Goal: Transaction & Acquisition: Purchase product/service

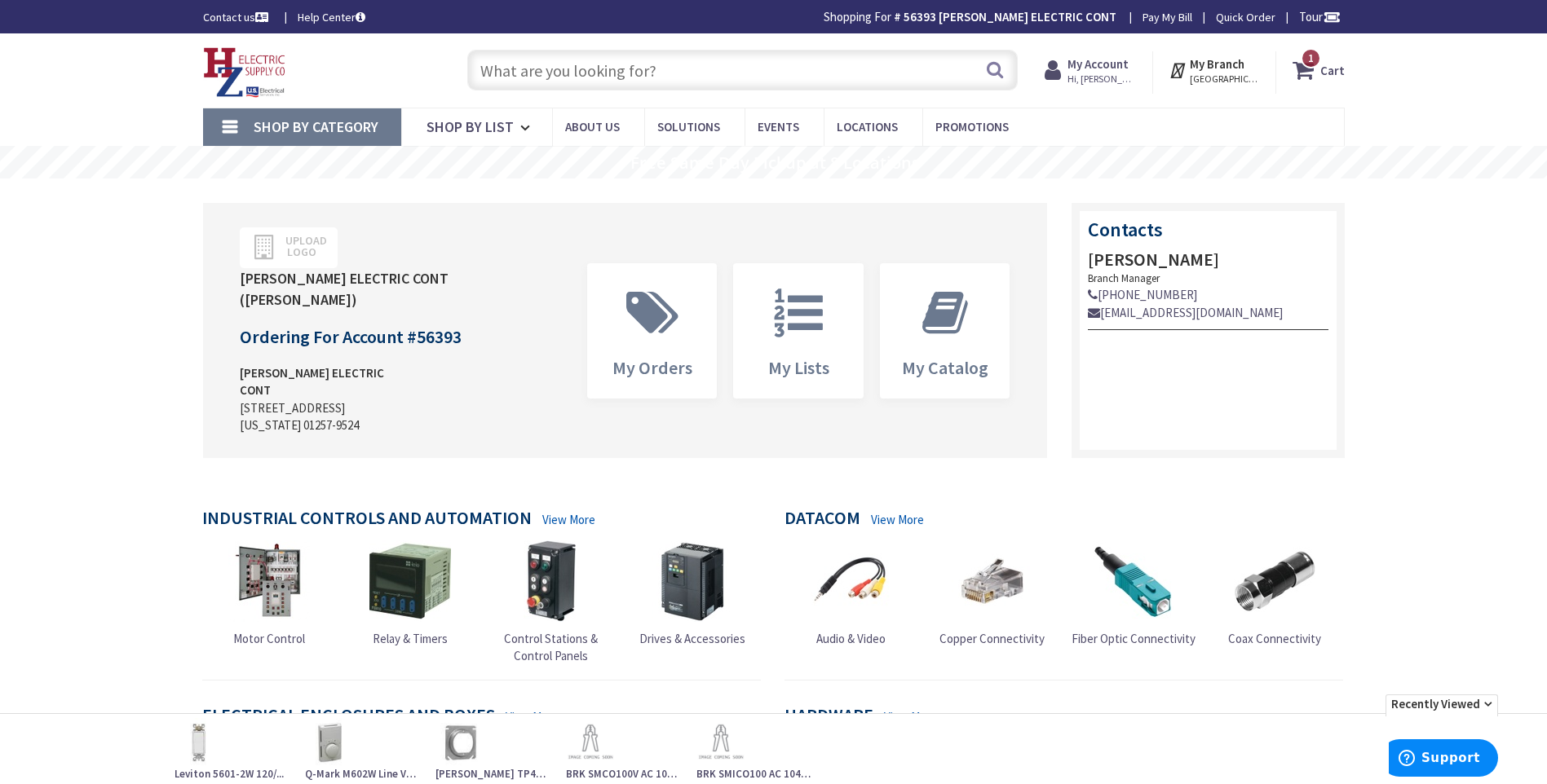
paste input "61110-RW6"
type input "61110-RW6"
click at [986, 68] on button "Search" at bounding box center [995, 70] width 21 height 37
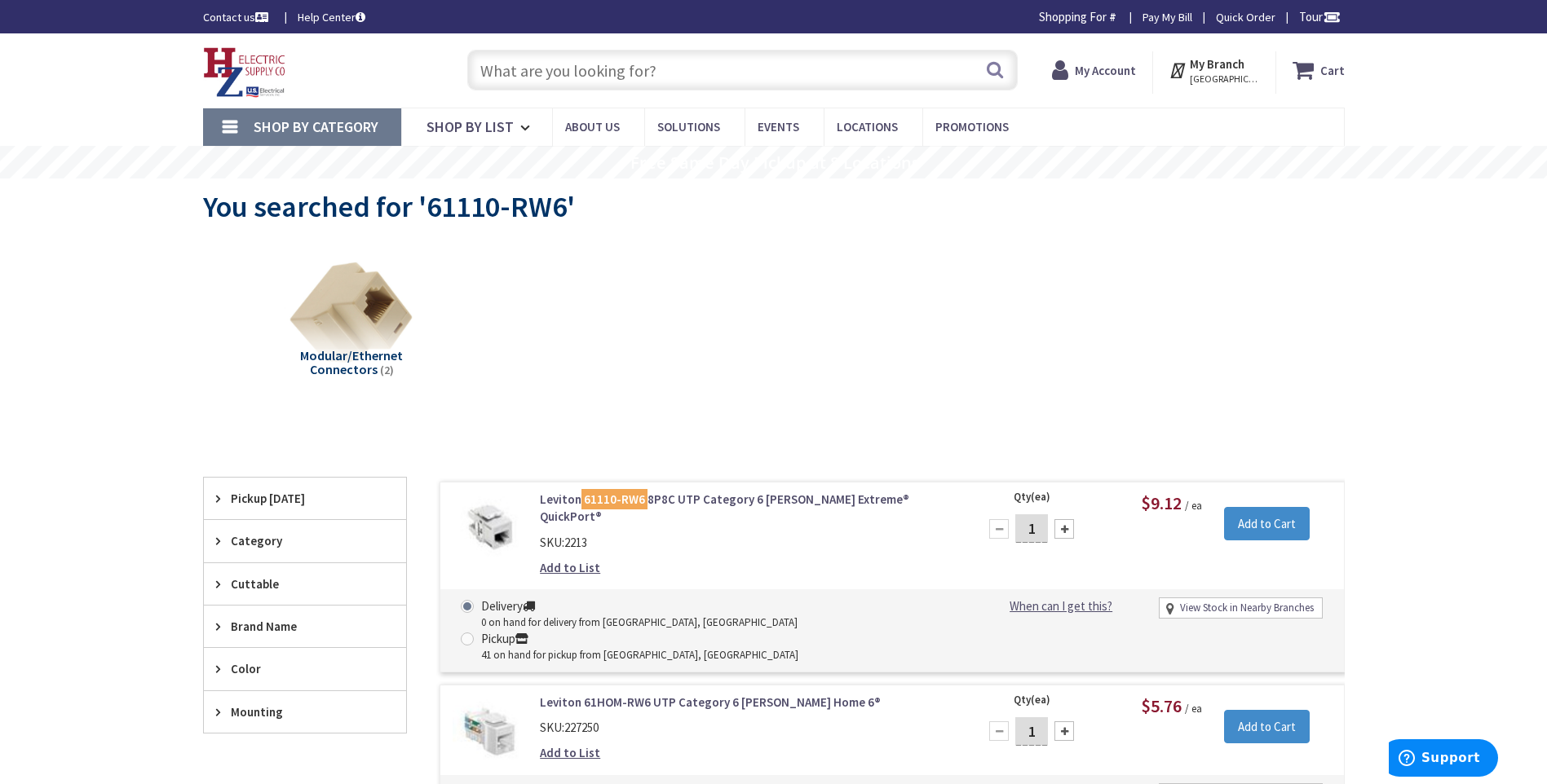
type input "[GEOGRAPHIC_DATA][PERSON_NAME] 01238, [GEOGRAPHIC_DATA]"
click at [555, 65] on input "text" at bounding box center [743, 70] width 551 height 41
paste input "41642-W"
type input "41642-W"
click at [1000, 69] on button "Search" at bounding box center [995, 70] width 21 height 37
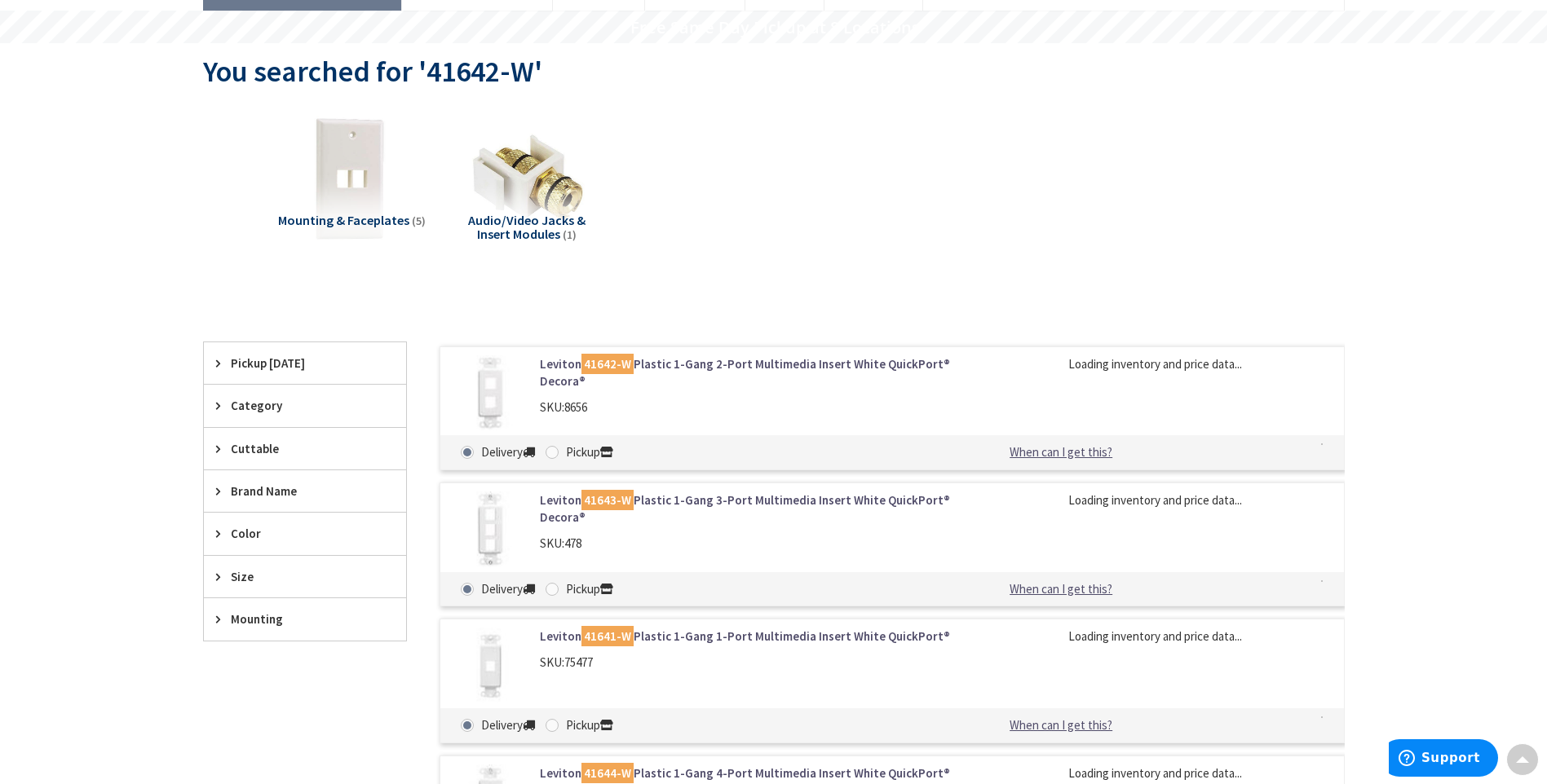
scroll to position [245, 0]
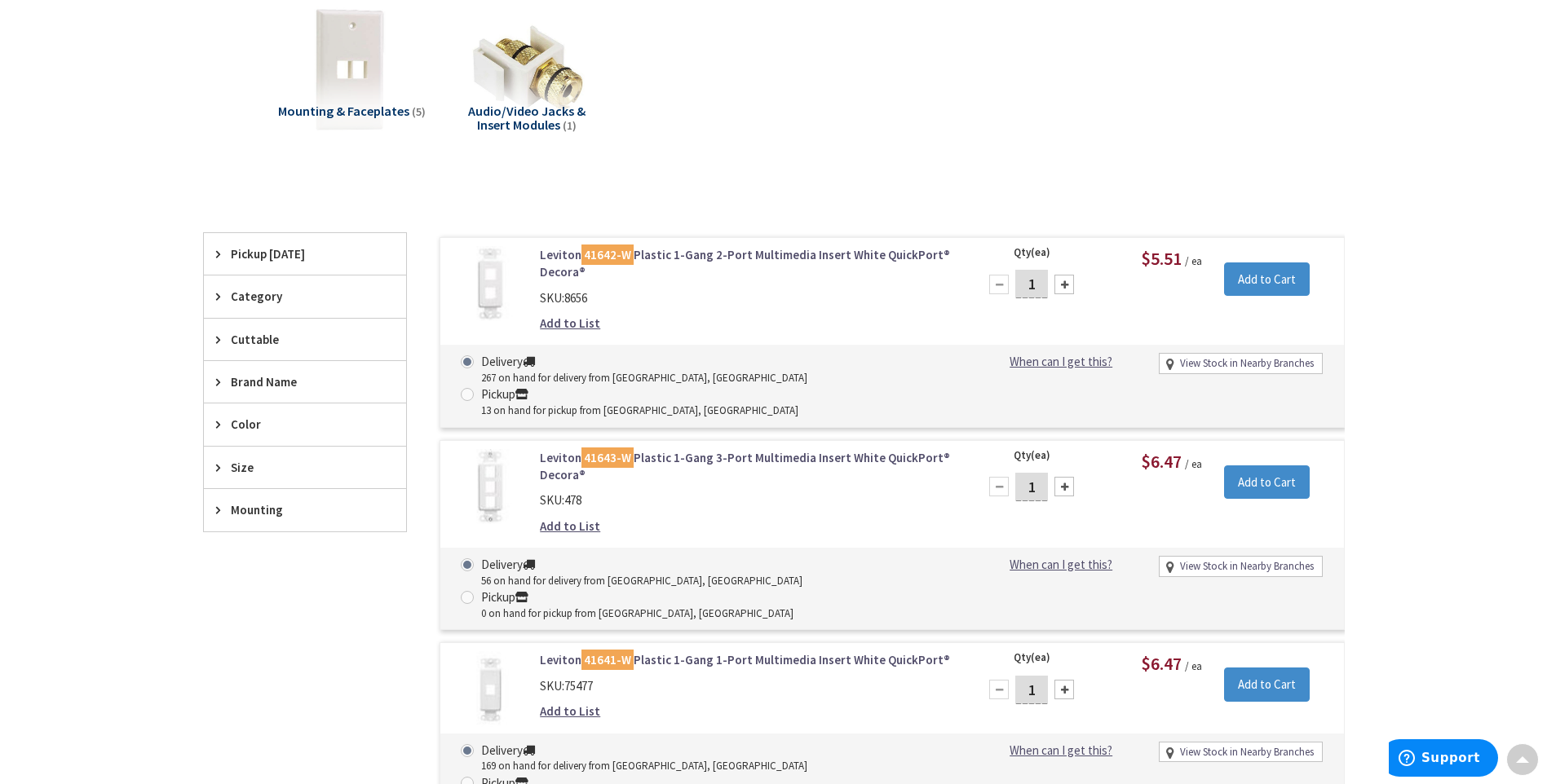
click at [704, 651] on link "Leviton 41641-W Plastic 1-Gang 1-Port Multimedia Insert White QuickPort®" at bounding box center [747, 660] width 415 height 18
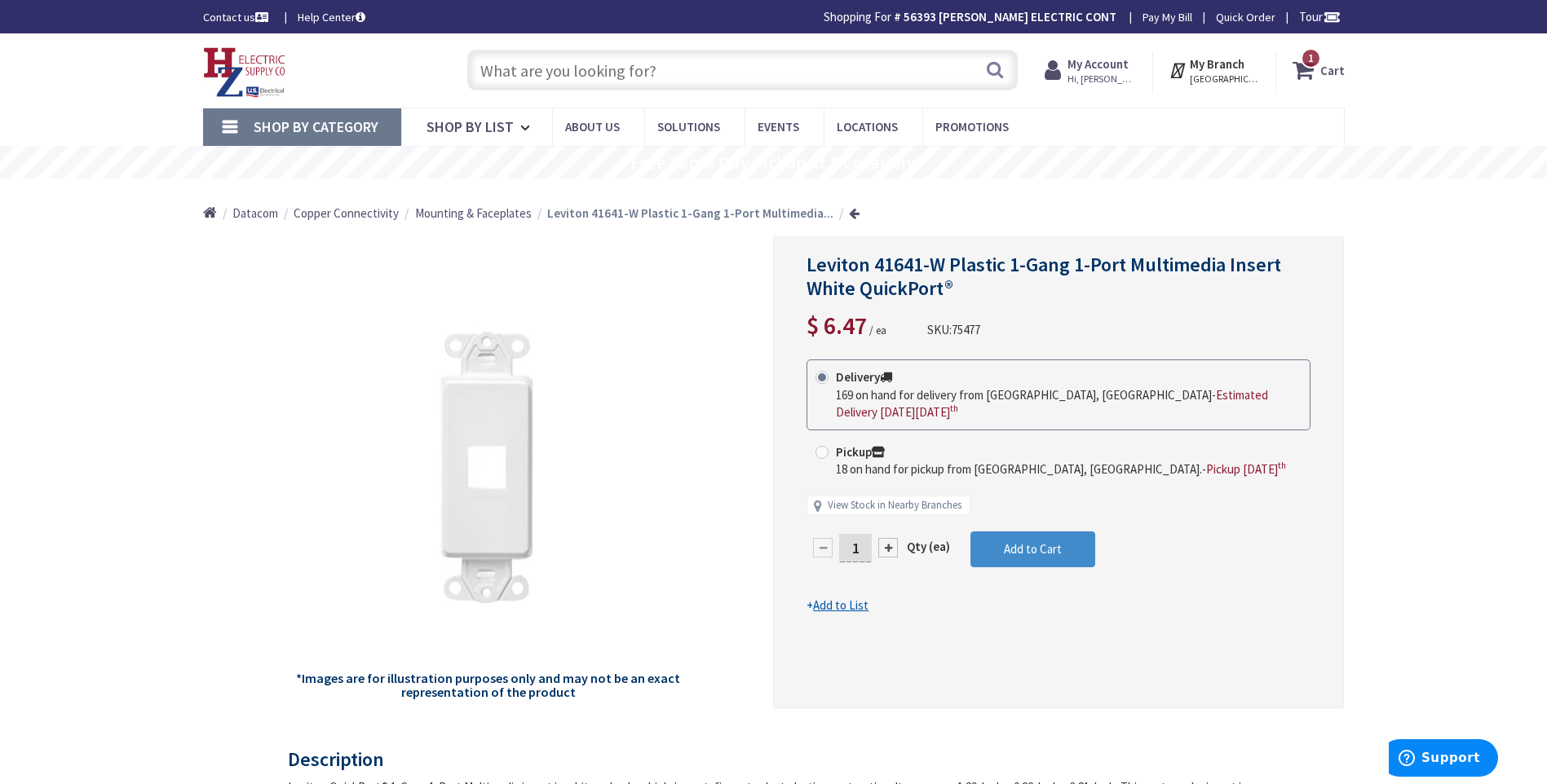
paste input "80409-NW"
type input "80409-NW"
click at [997, 69] on button "Search" at bounding box center [995, 70] width 21 height 37
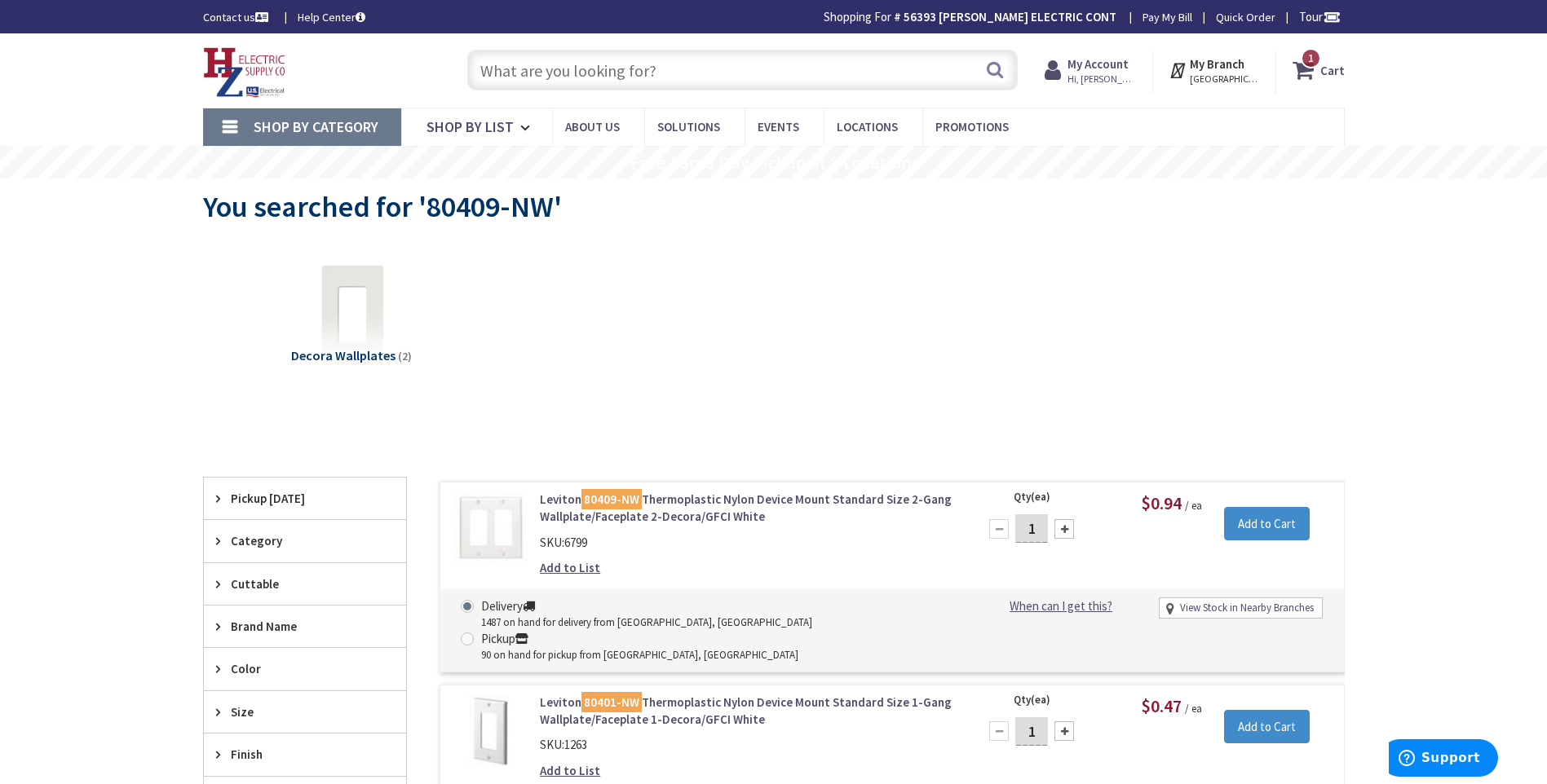
click at [500, 62] on input "text" at bounding box center [743, 70] width 551 height 41
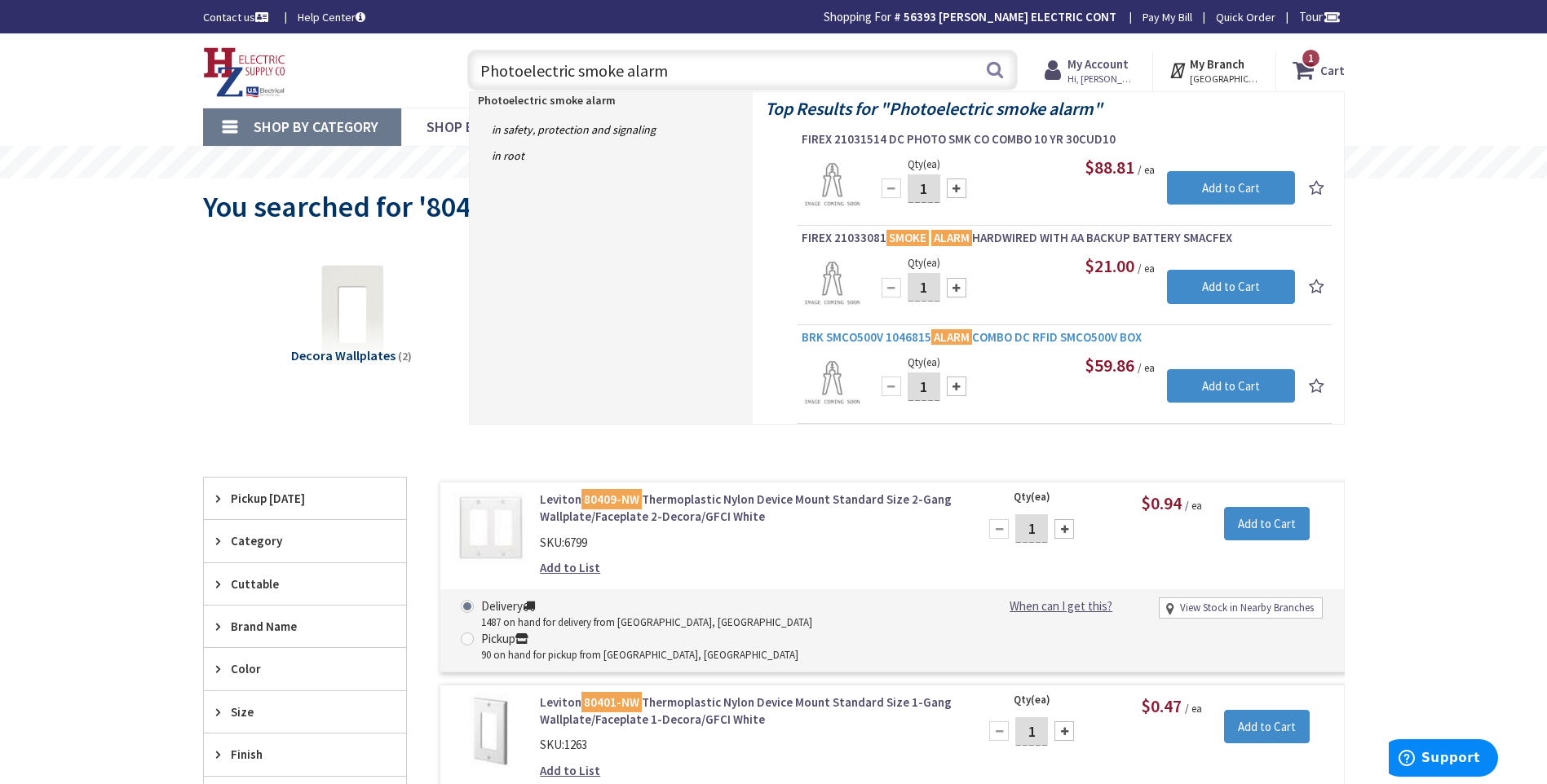
type input "Photoelectric smoke alarm"
click at [1002, 337] on span "BRK SMCO500V 1046815 ALARM COMBO DC RFID SMCO500V BOX" at bounding box center [1065, 337] width 526 height 17
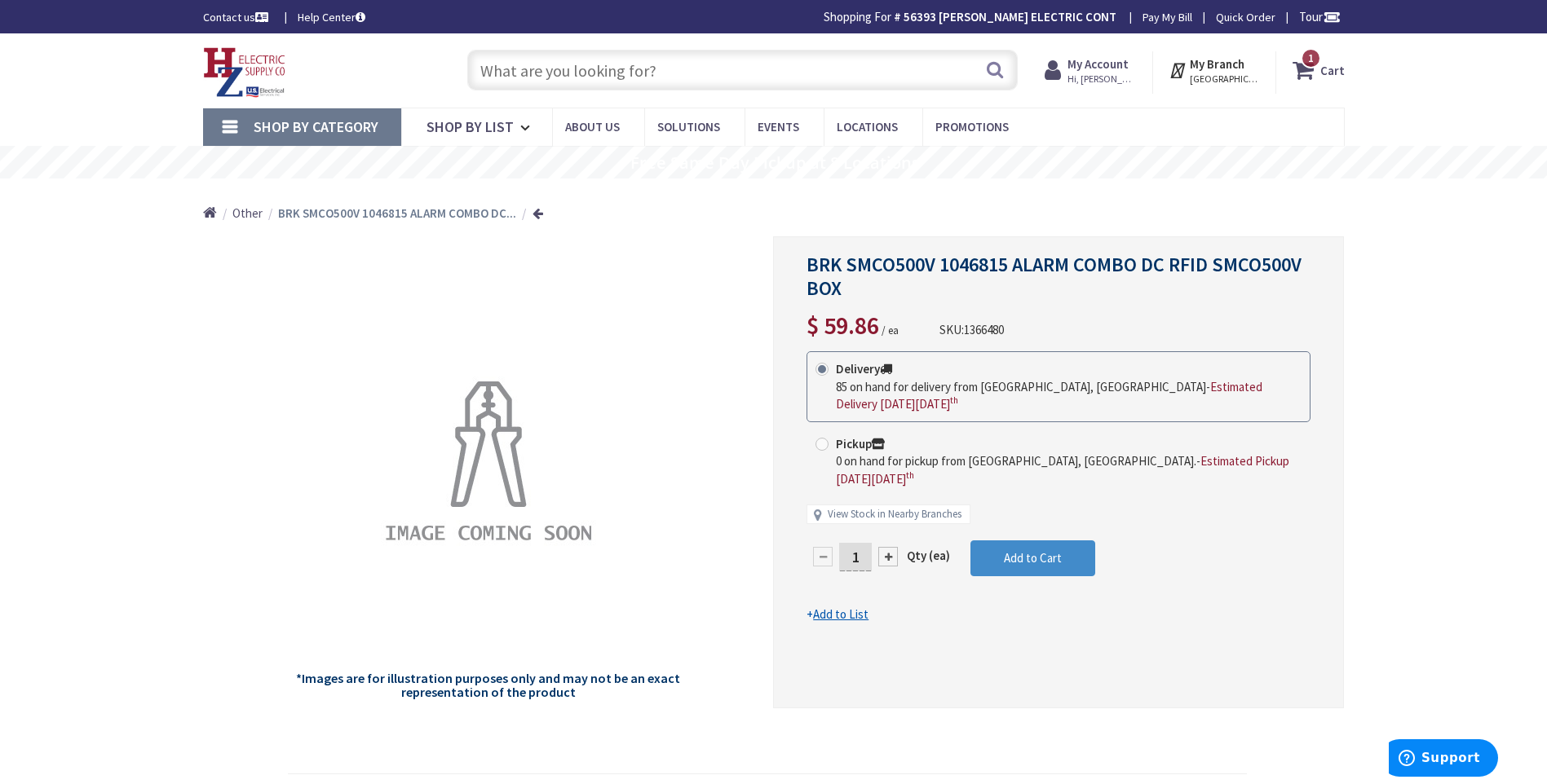
click at [243, 212] on span "Other" at bounding box center [247, 213] width 30 height 16
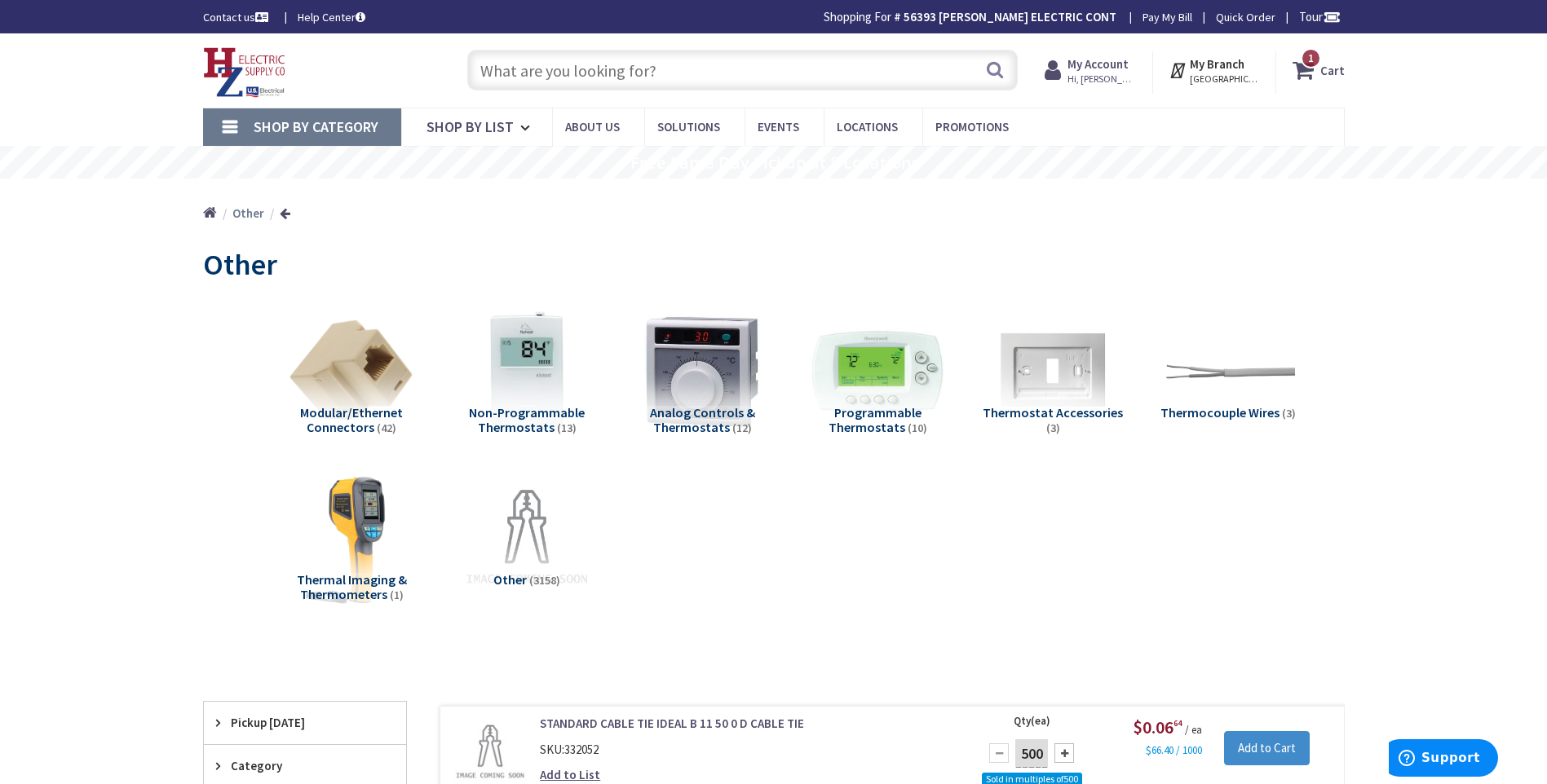
click at [479, 67] on input "text" at bounding box center [743, 70] width 551 height 41
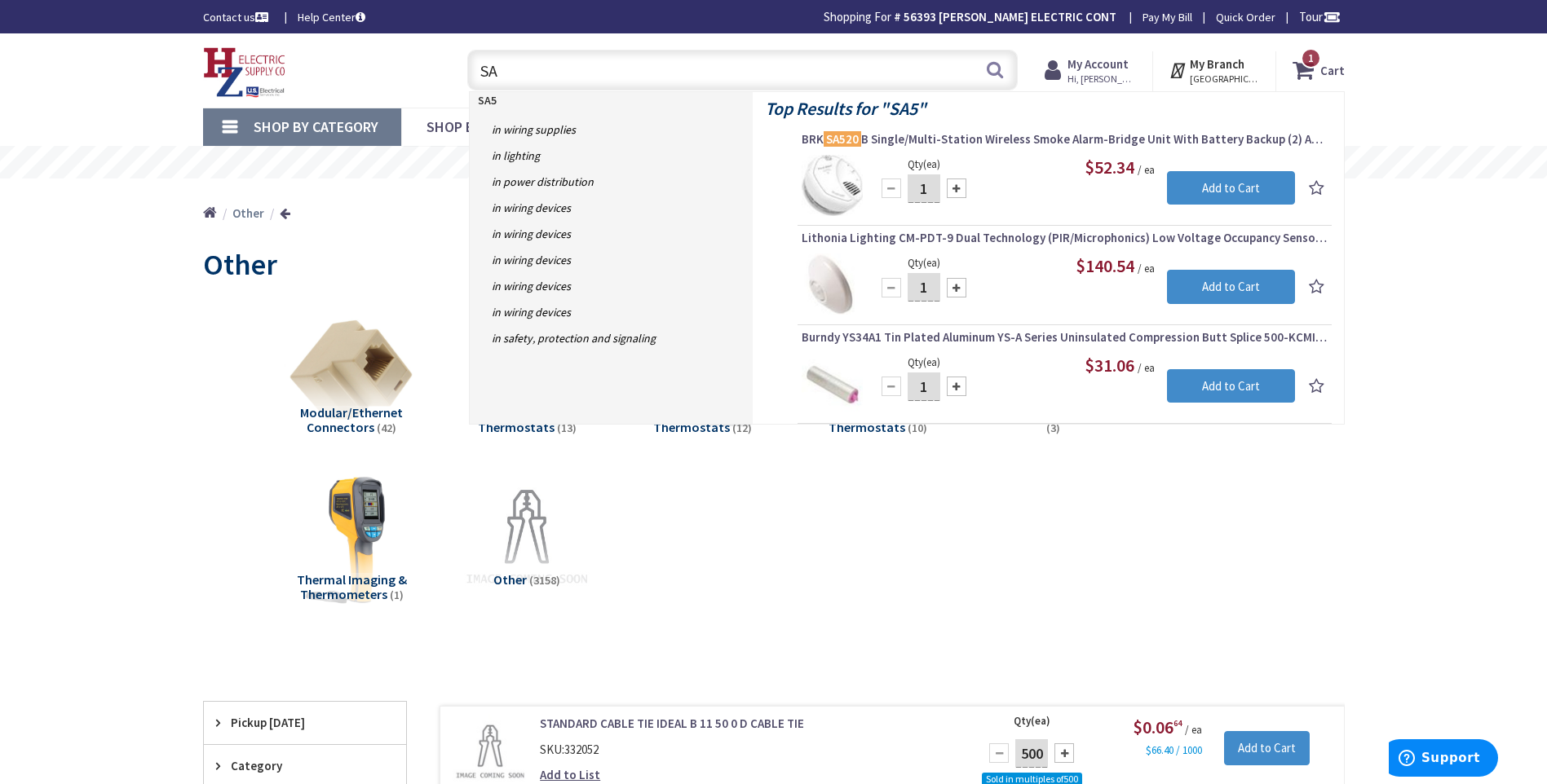
type input "S"
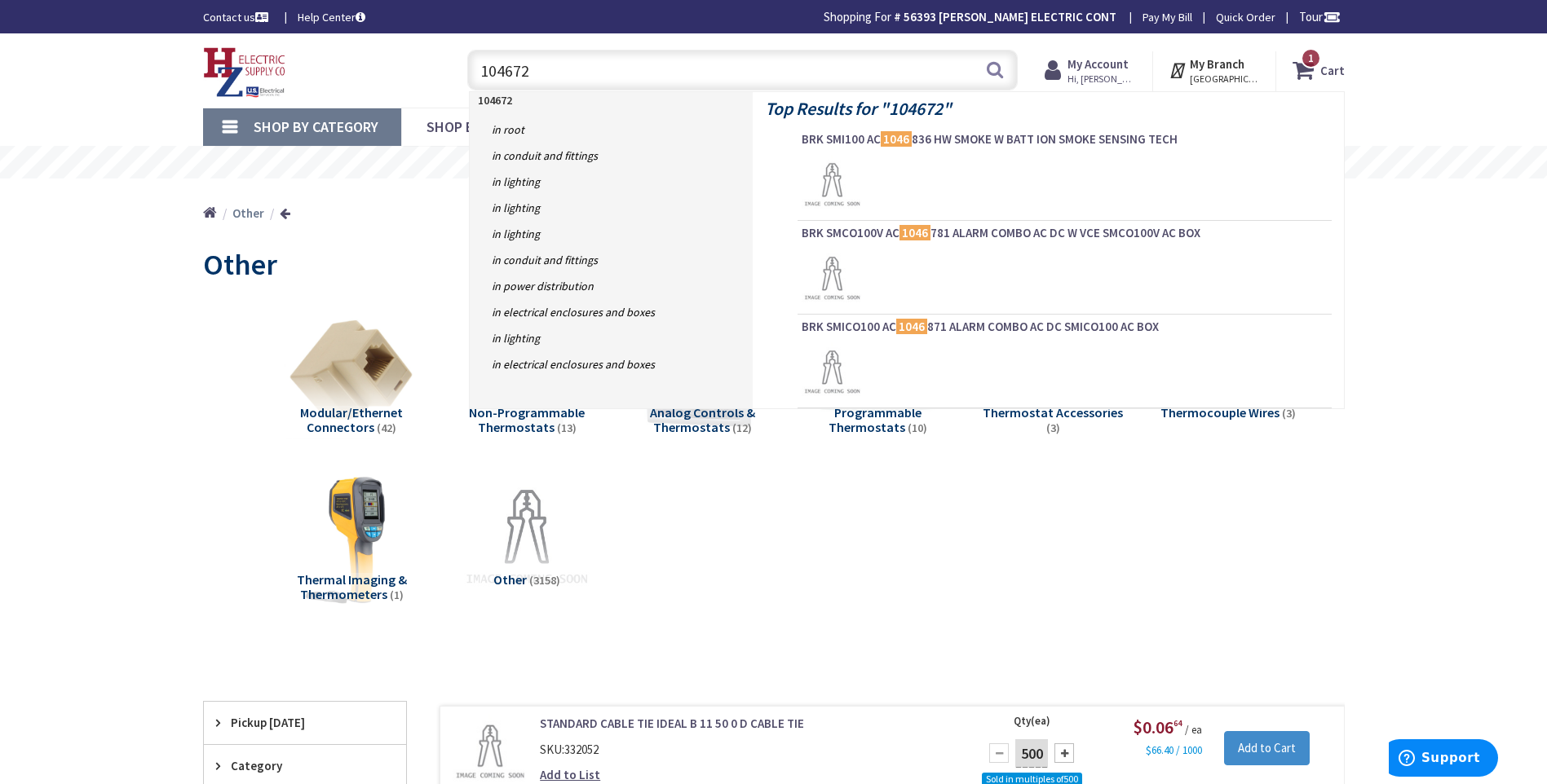
type input "1046721"
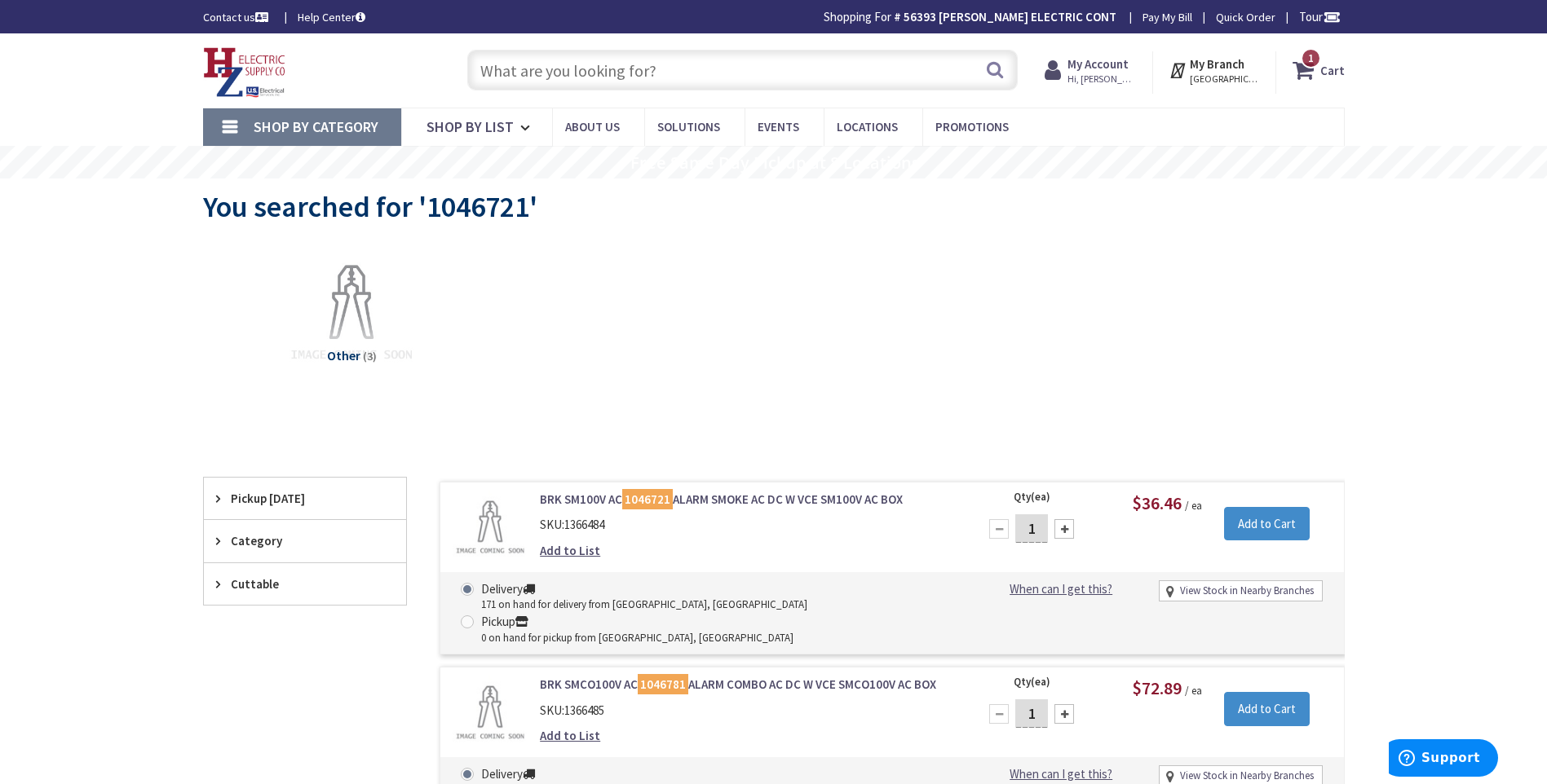
click at [794, 497] on link "BRK SM100V AC 1046721 ALARM SMOKE AC DC W VCE SM100V AC BOX" at bounding box center [747, 500] width 415 height 18
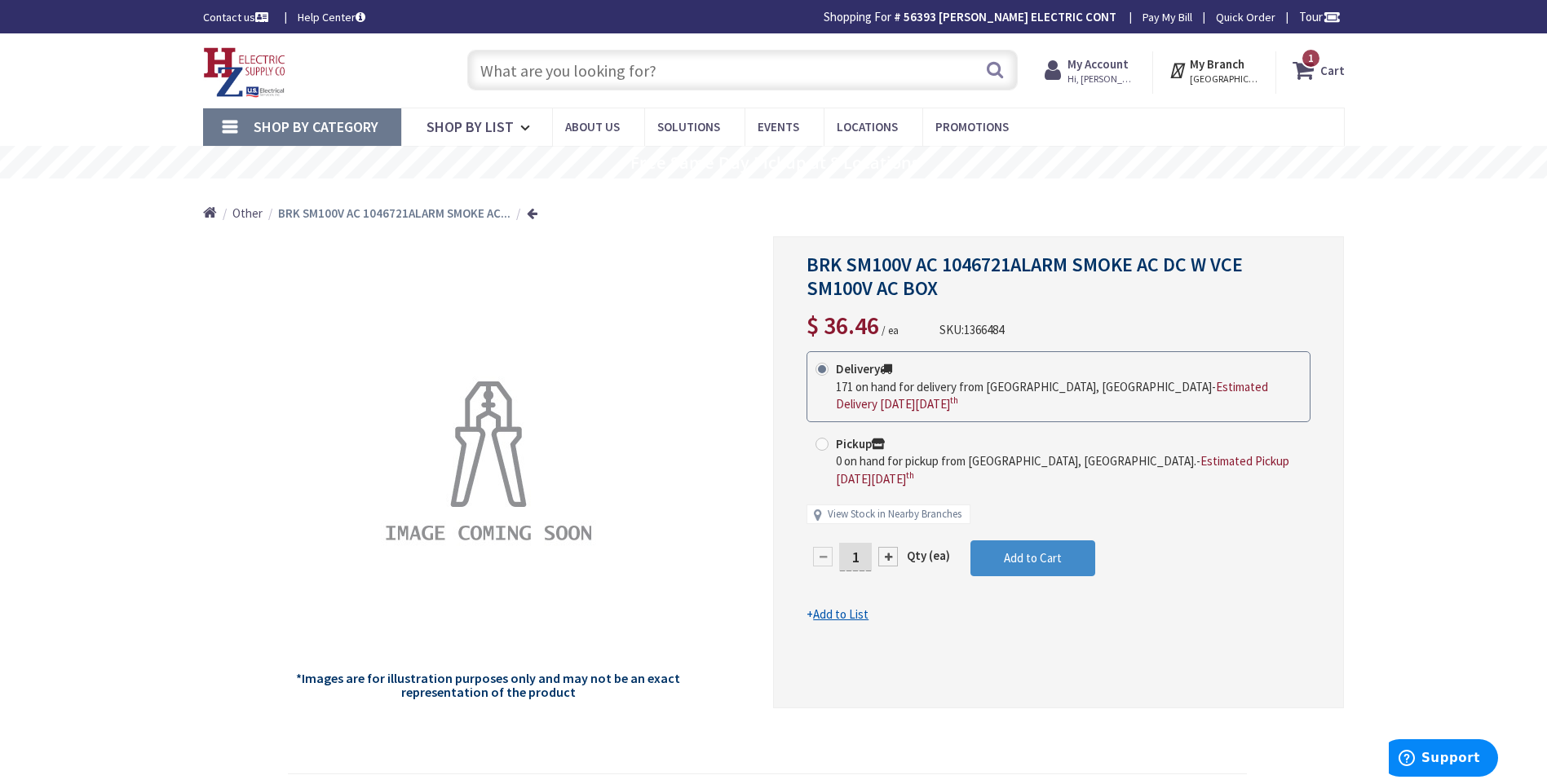
click at [518, 70] on input "text" at bounding box center [743, 70] width 551 height 41
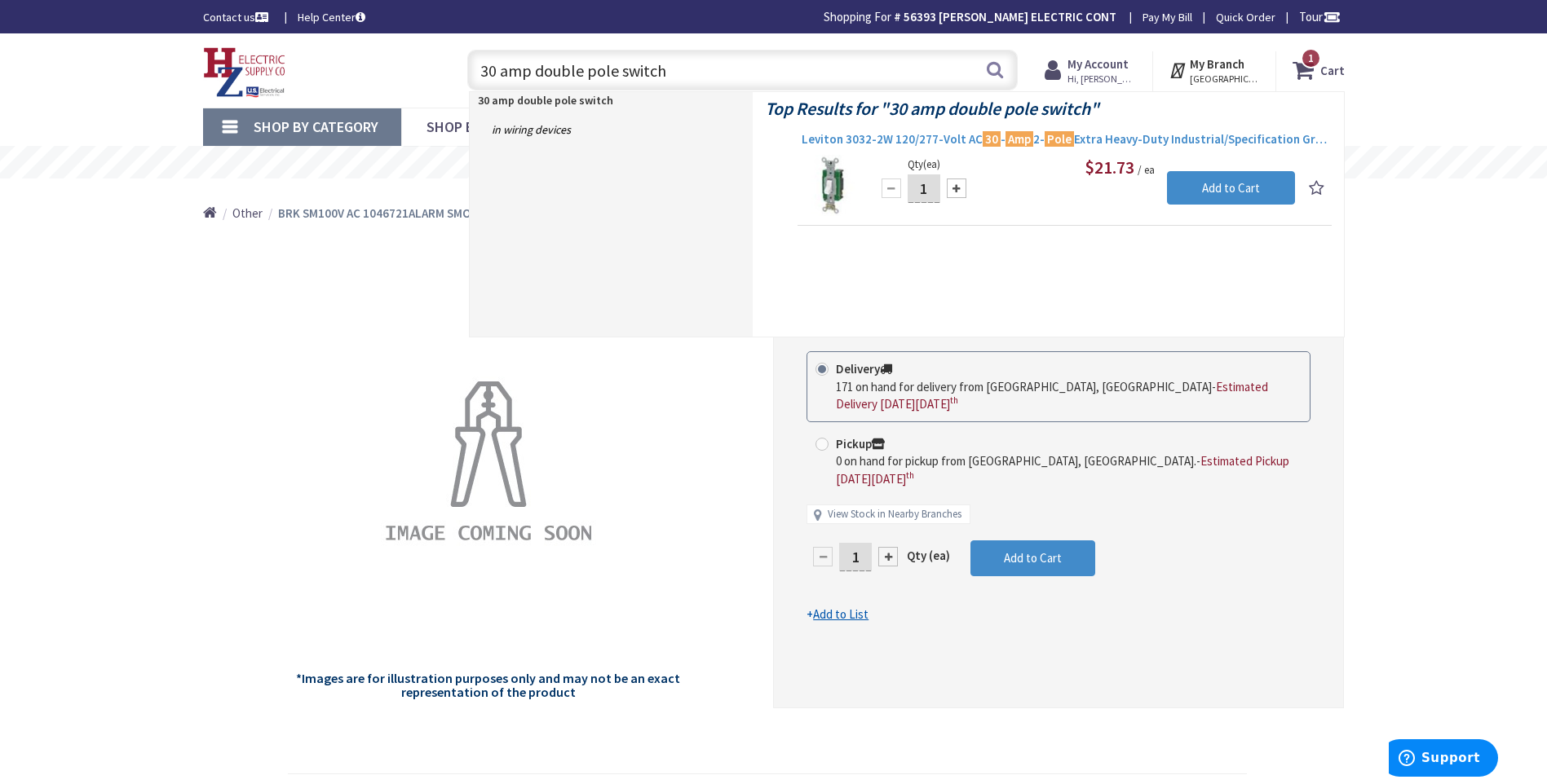
type input "30 amp double pole switch"
click at [954, 139] on span "Leviton 3032-2W 120/277-Volt AC 30 - Amp 2- Pole Extra Heavy-Duty Industrial/Sp…" at bounding box center [1065, 139] width 526 height 17
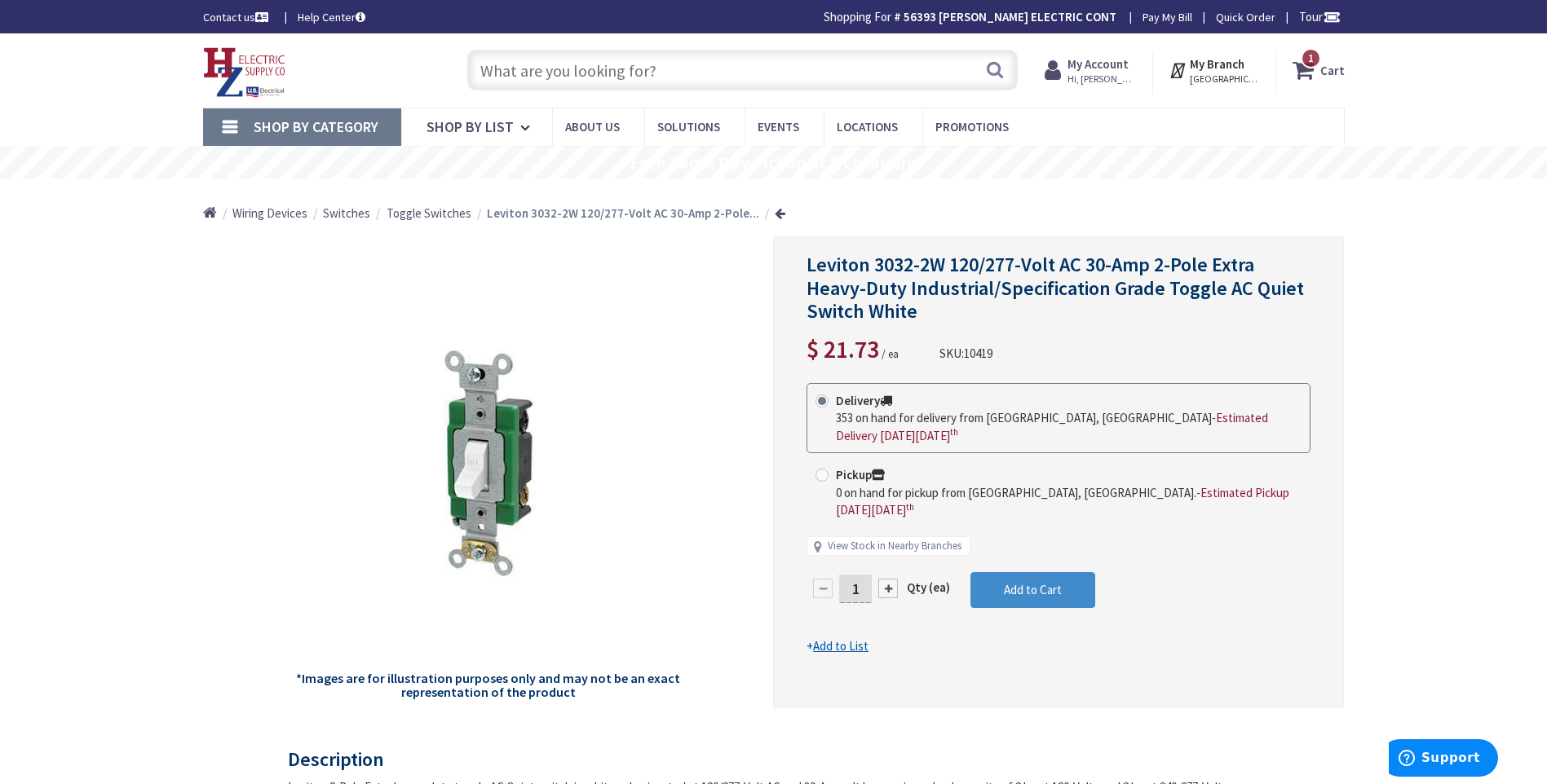
click at [1109, 78] on span "Hi, [PERSON_NAME]" at bounding box center [1102, 78] width 69 height 13
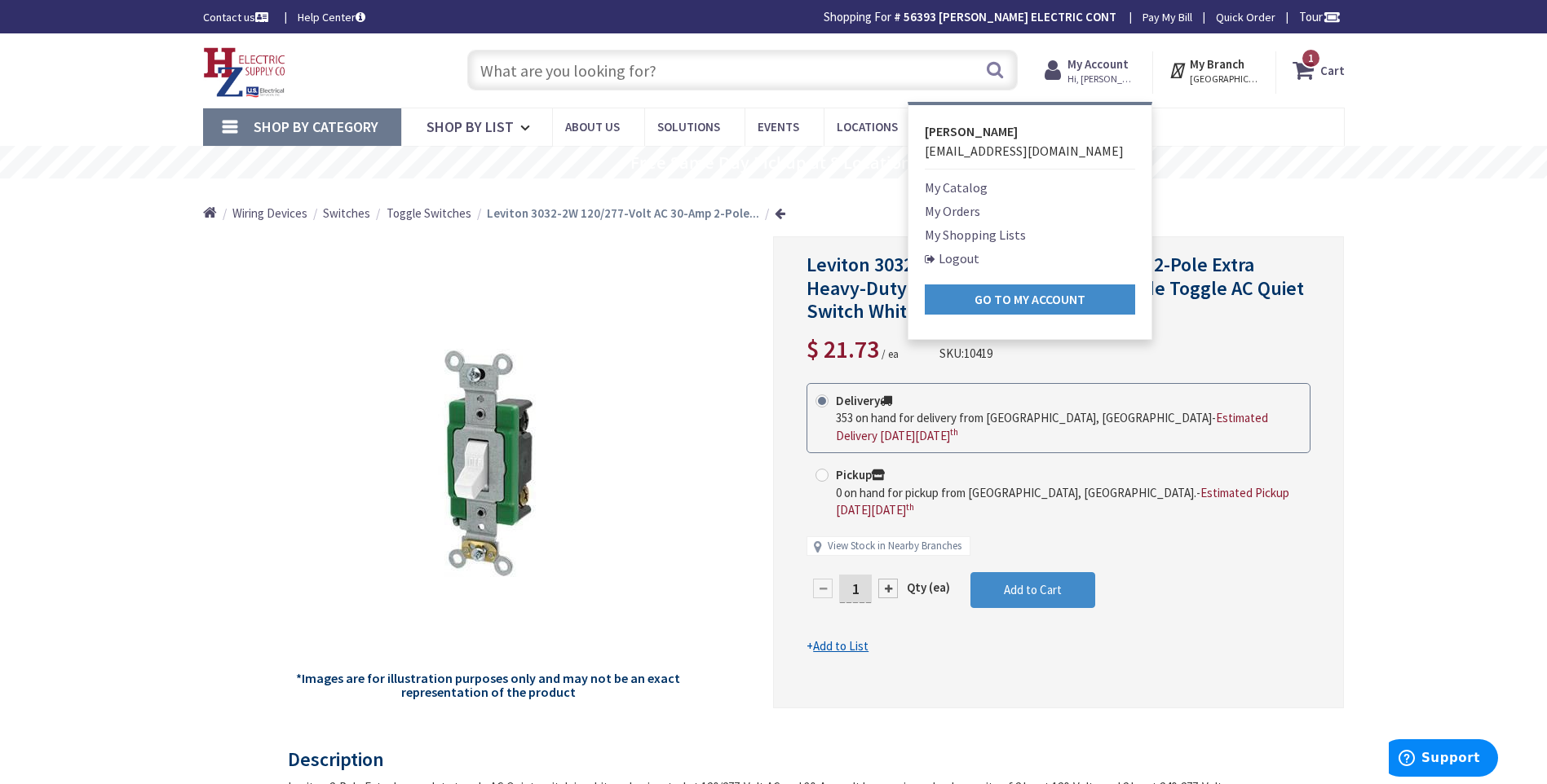
click at [974, 233] on link "My Shopping Lists" at bounding box center [976, 234] width 102 height 20
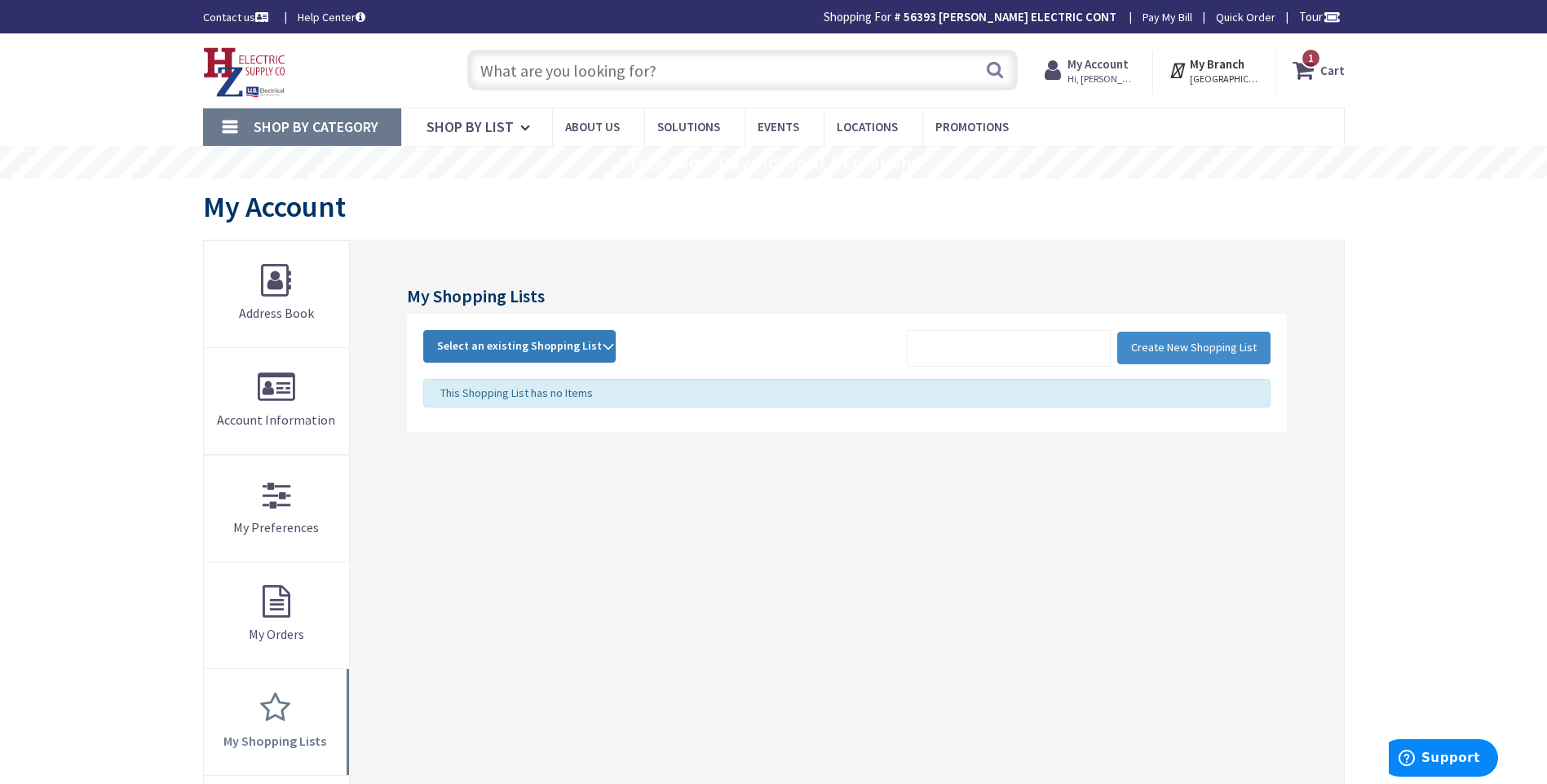
click at [596, 351] on strong "Select an existing Shopping List" at bounding box center [520, 347] width 165 height 20
click at [459, 450] on link "[PERSON_NAME]" at bounding box center [519, 456] width 190 height 37
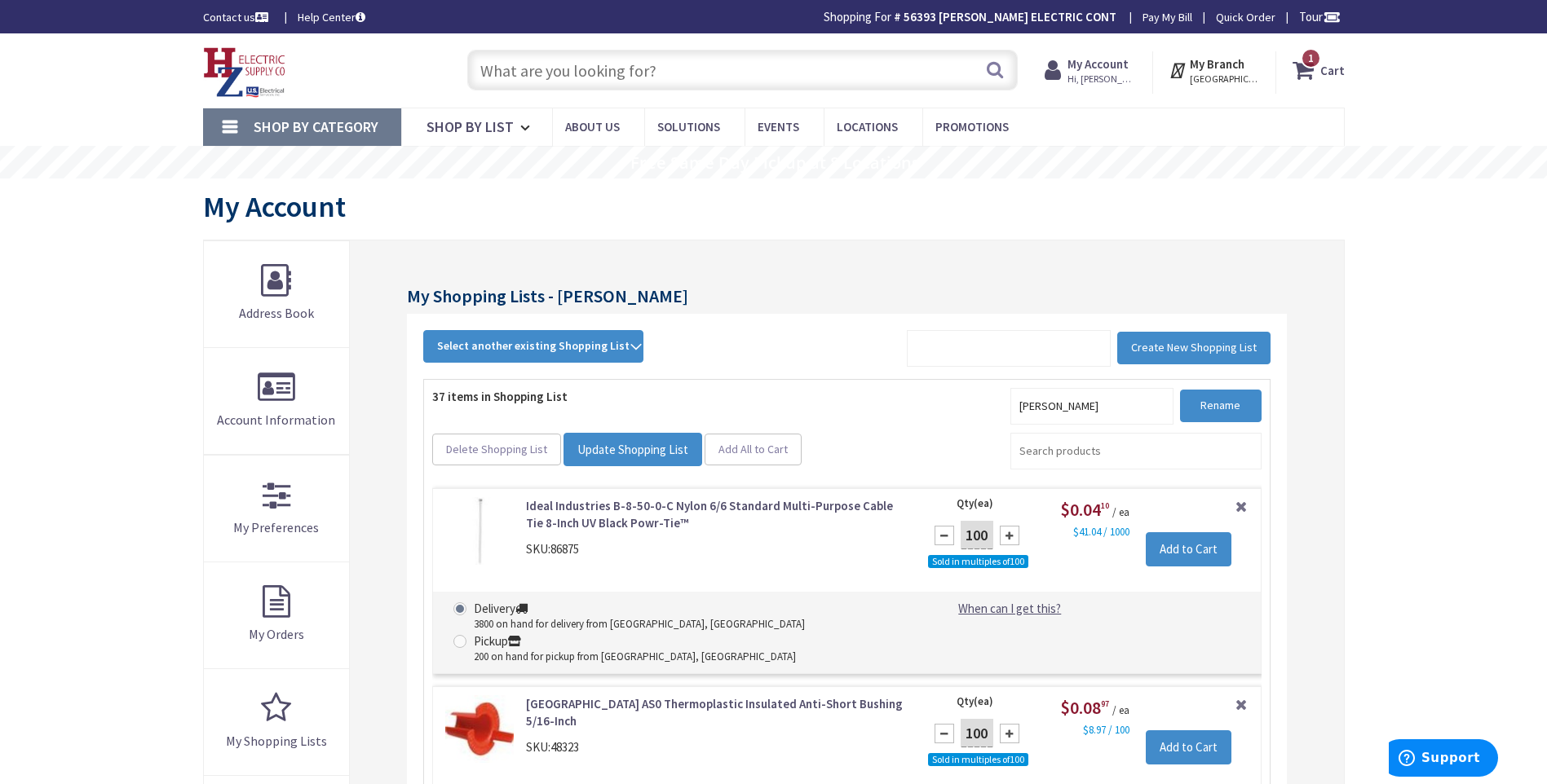
click at [517, 70] on input "text" at bounding box center [743, 70] width 551 height 41
paste input "T5020-I"
type input "T5020-I"
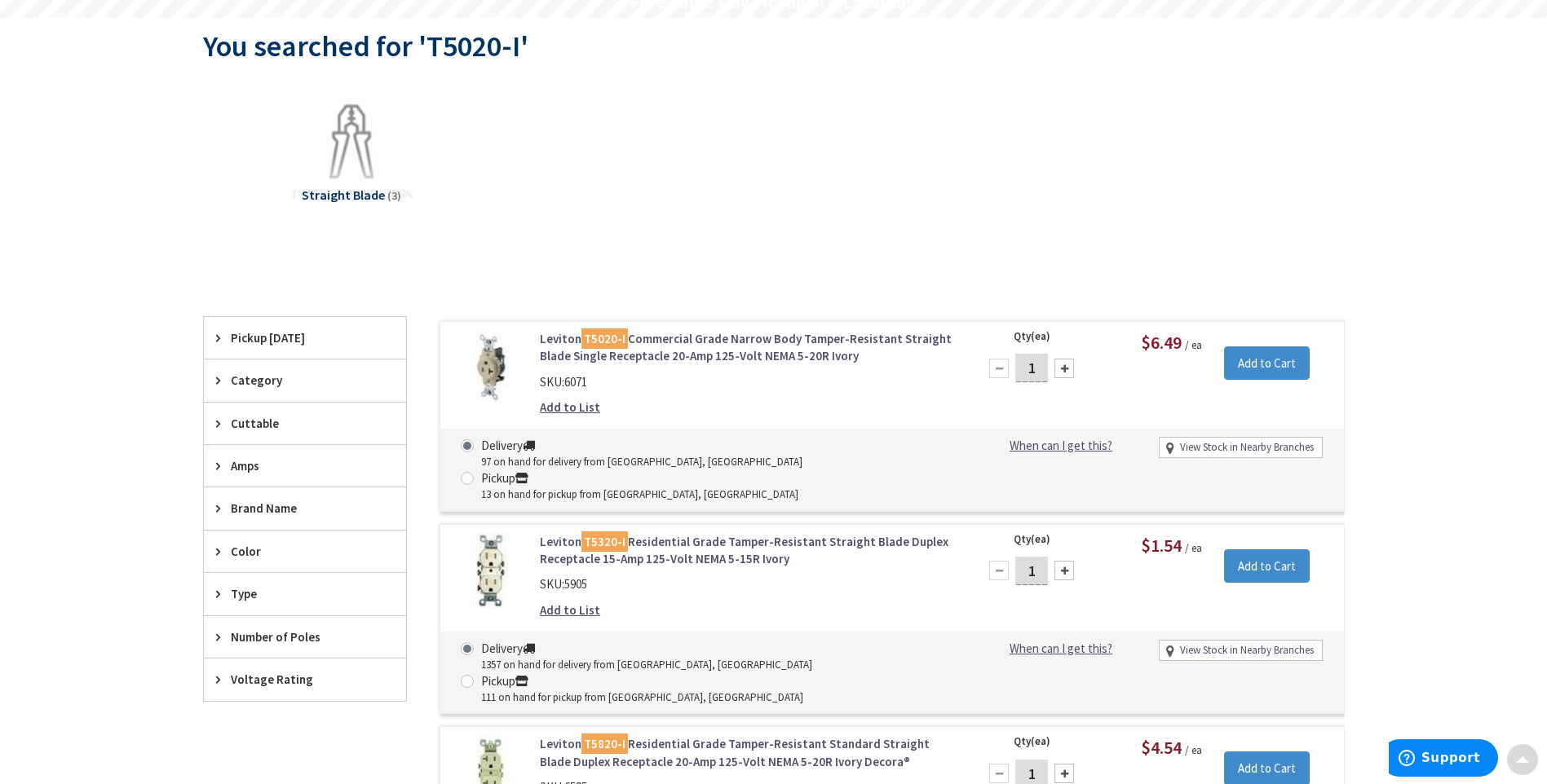
scroll to position [163, 0]
